Goal: Task Accomplishment & Management: Manage account settings

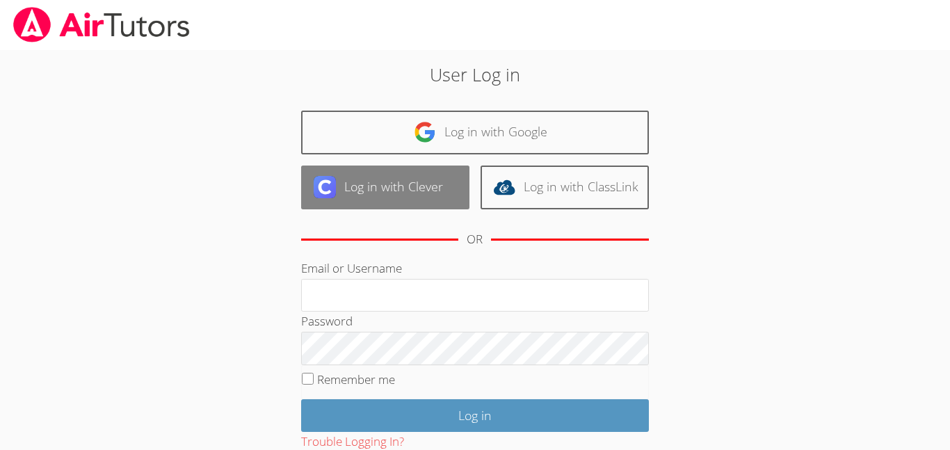
scroll to position [93, 0]
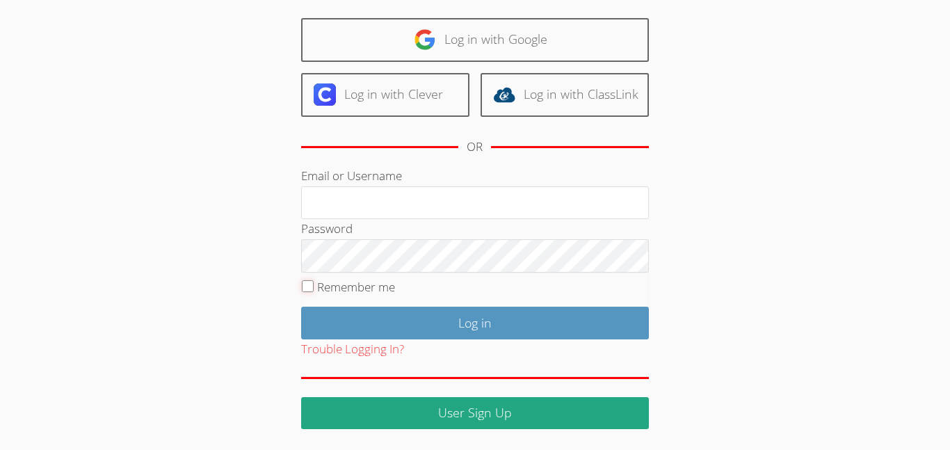
click at [311, 286] on input "Remember me" at bounding box center [308, 286] width 12 height 12
checkbox input "true"
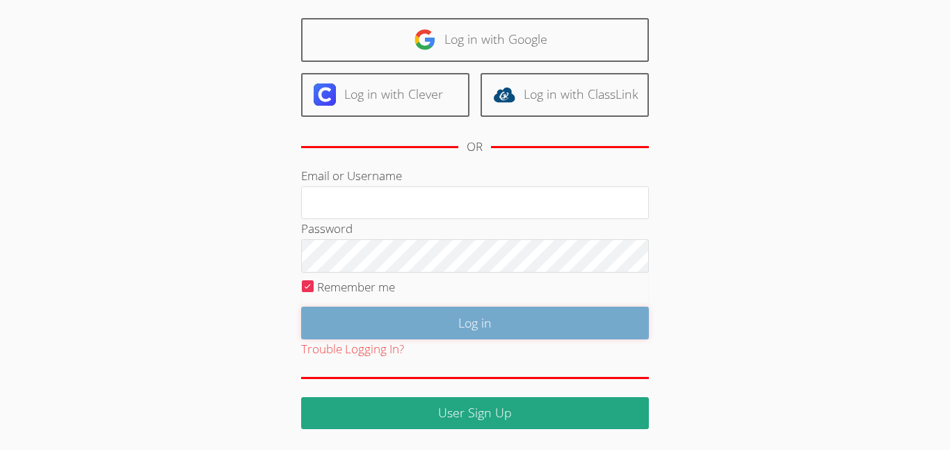
click at [339, 318] on input "Log in" at bounding box center [475, 323] width 348 height 33
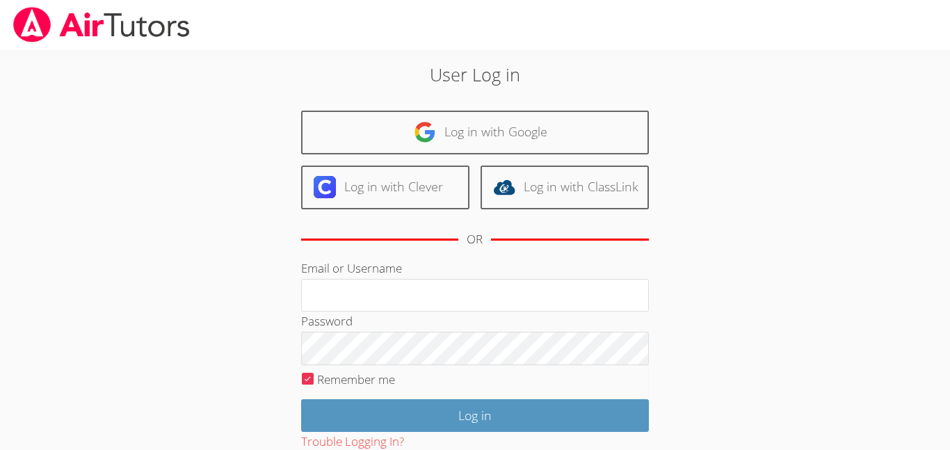
scroll to position [92, 0]
